Goal: Check status: Check status

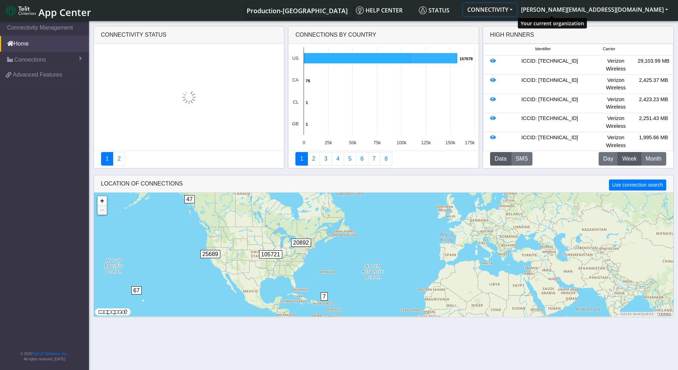
click at [517, 9] on button "CONNECTIVITY" at bounding box center [490, 9] width 54 height 13
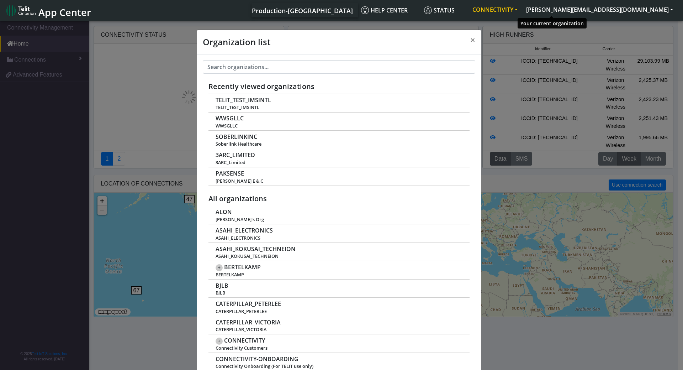
scroll to position [2, 0]
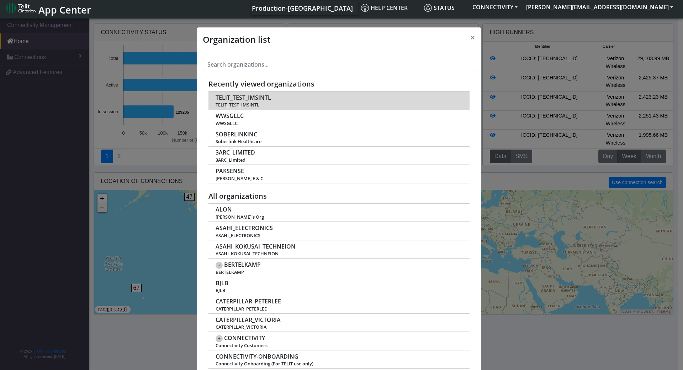
click at [251, 103] on span "TELIT_TEST_IMSINTL" at bounding box center [339, 104] width 246 height 5
click at [261, 100] on span "TELIT_TEST_IMSINTL" at bounding box center [244, 97] width 56 height 7
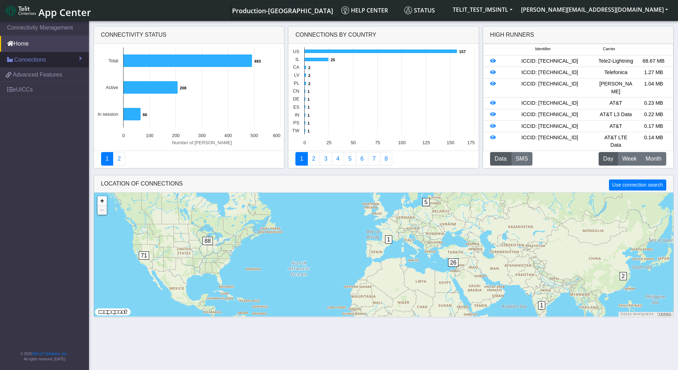
click at [43, 59] on span "Connections" at bounding box center [30, 60] width 32 height 9
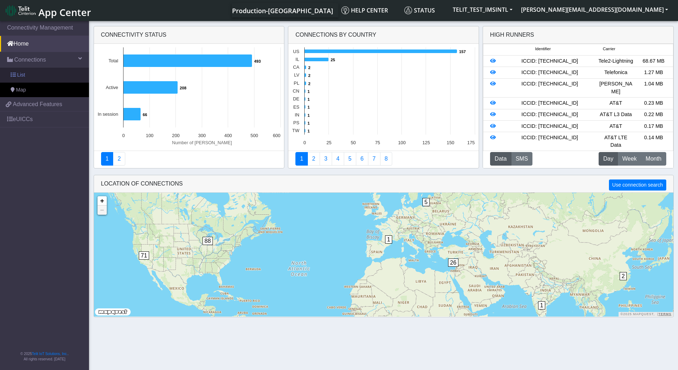
click at [30, 74] on link "List" at bounding box center [44, 75] width 89 height 15
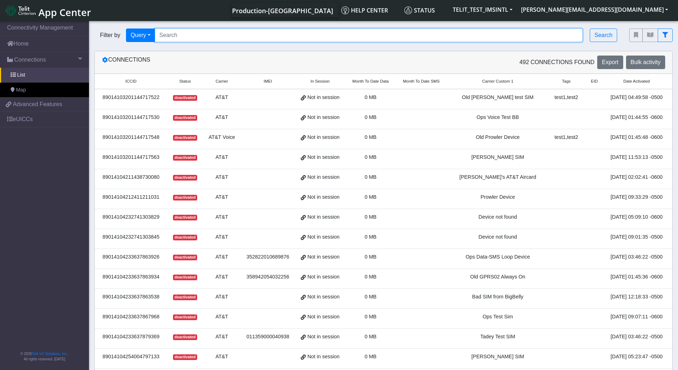
click at [180, 35] on input "Search..." at bounding box center [369, 35] width 428 height 14
paste input "89358152000000842981"
type input "89358152000000842981"
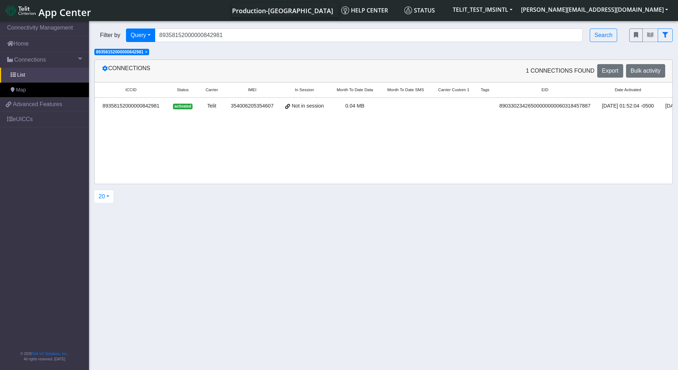
click at [142, 107] on div "89358152000000842981" at bounding box center [131, 106] width 64 height 8
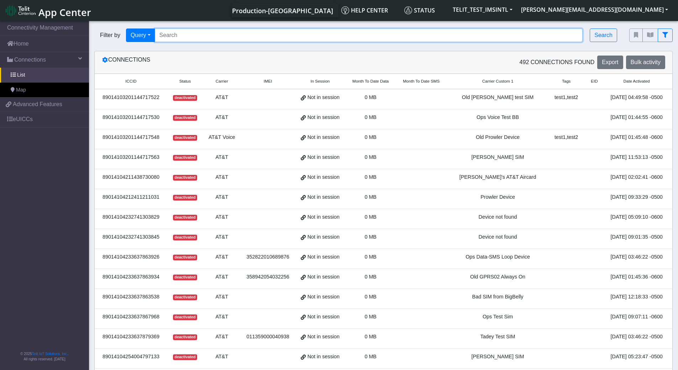
click at [184, 37] on input "Search..." at bounding box center [369, 35] width 428 height 14
paste input "89358152000000842981"
type input "89358152000000842981"
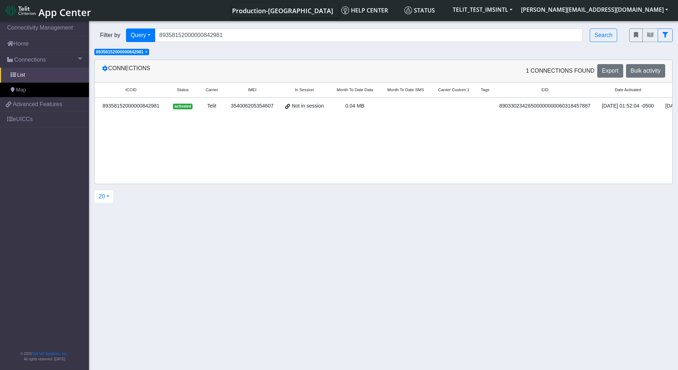
click at [507, 106] on div "89033023426500000000060318457887" at bounding box center [545, 106] width 94 height 8
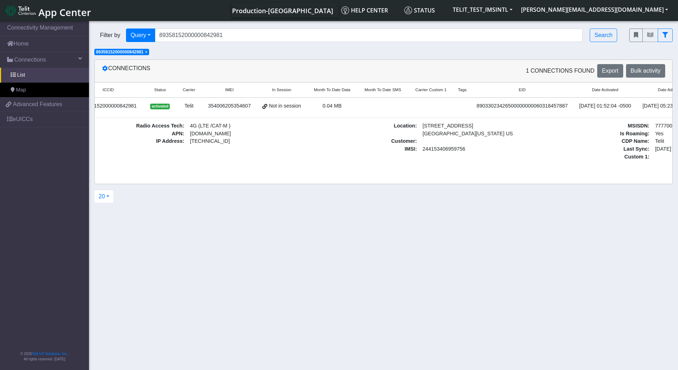
scroll to position [0, 131]
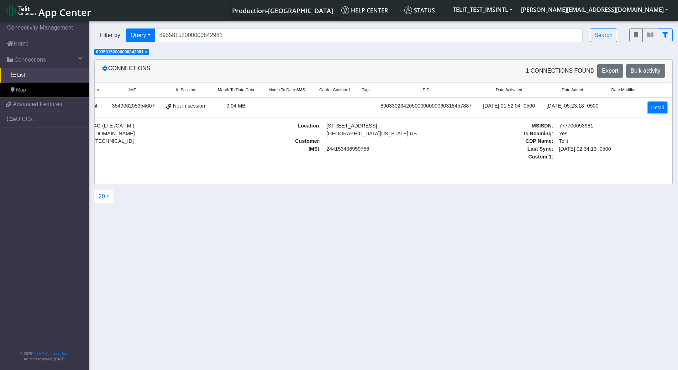
click at [651, 109] on link "Detail" at bounding box center [657, 107] width 19 height 11
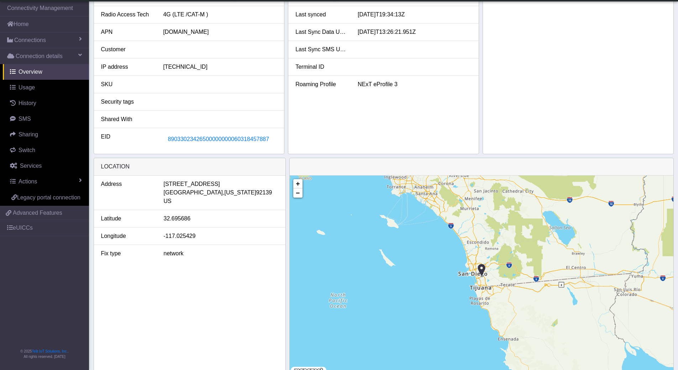
scroll to position [174, 0]
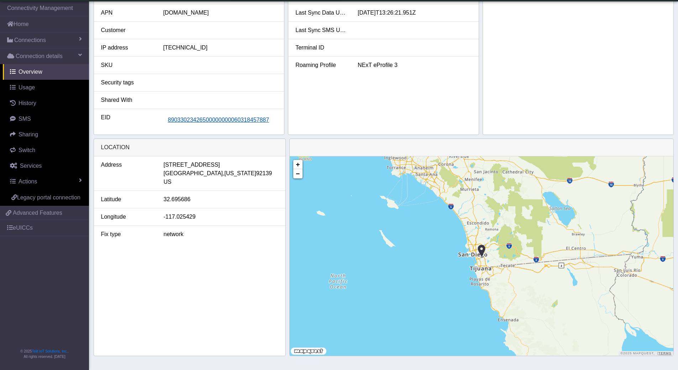
click at [245, 122] on span "89033023426500000000060318457887" at bounding box center [218, 120] width 101 height 6
